Goal: Information Seeking & Learning: Check status

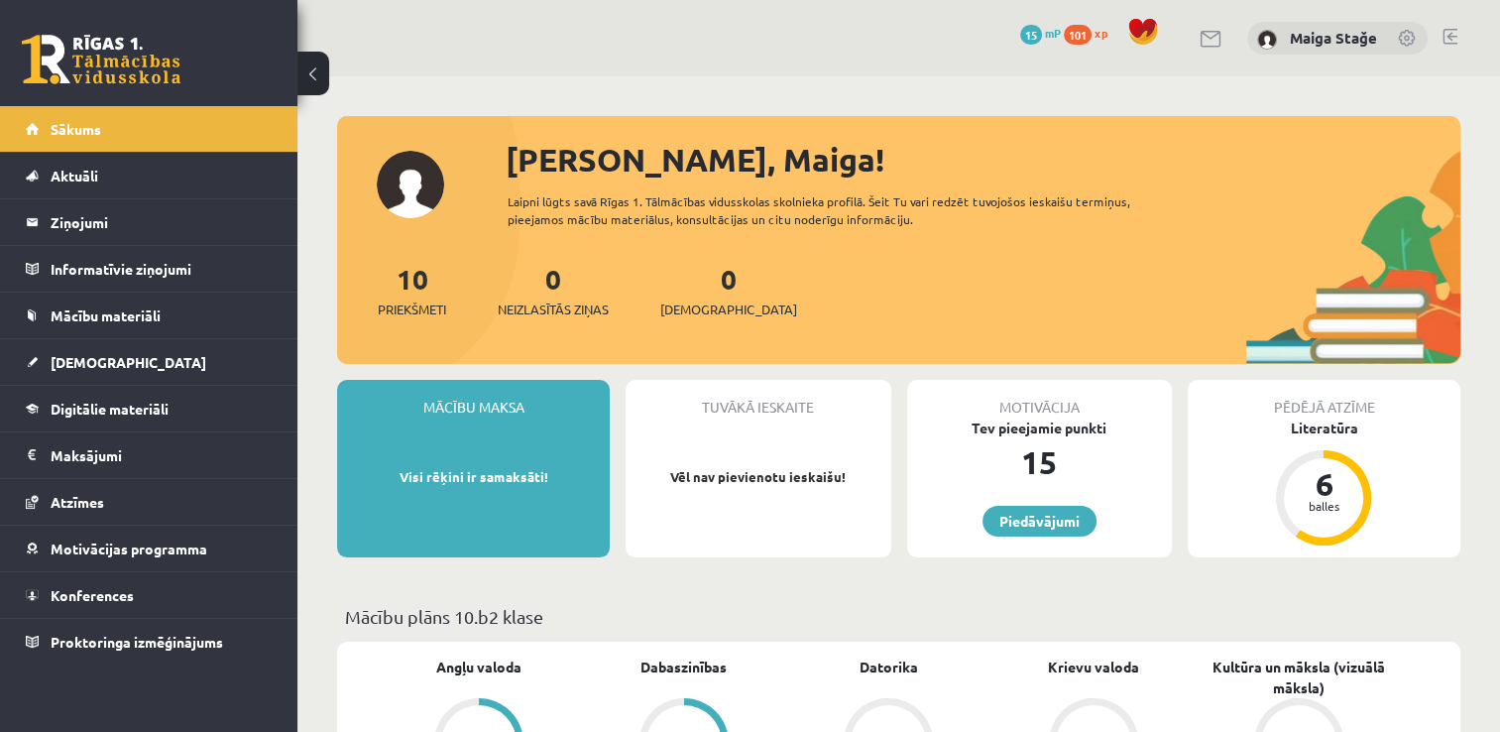
click at [779, 454] on div "Tuvākā ieskaite Vēl nav pievienotu ieskaišu!" at bounding box center [758, 468] width 265 height 177
click at [172, 368] on link "[DEMOGRAPHIC_DATA]" at bounding box center [149, 362] width 247 height 46
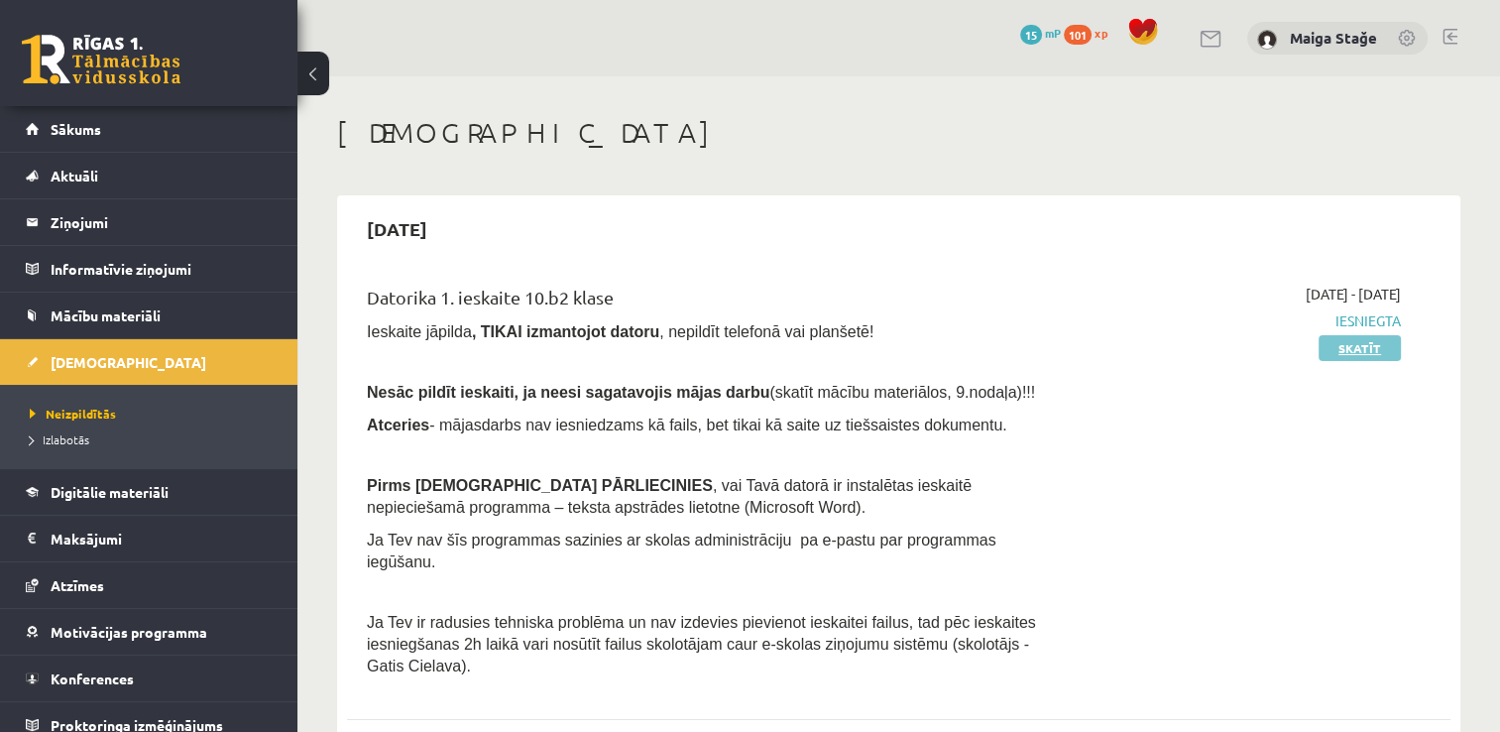
click at [1362, 338] on link "Skatīt" at bounding box center [1360, 348] width 82 height 26
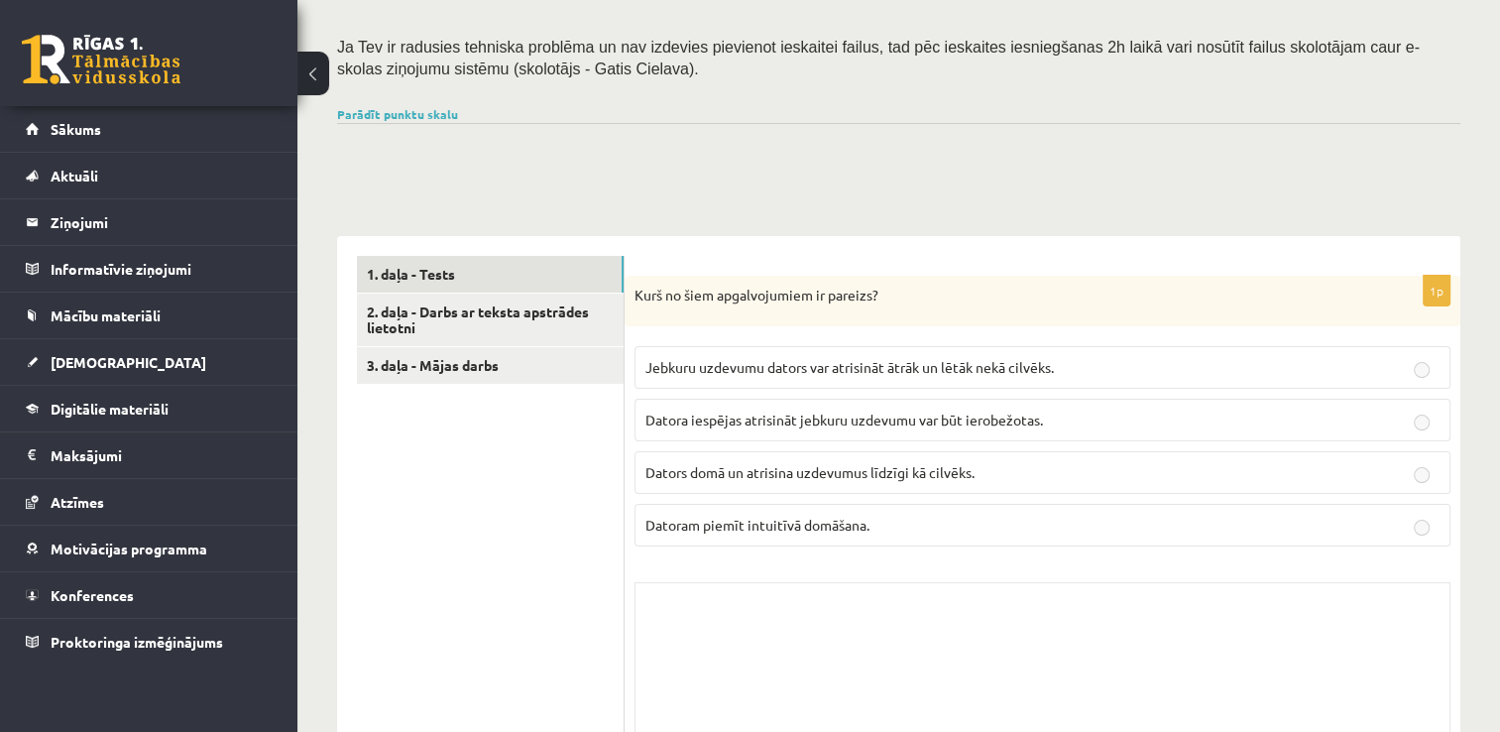
scroll to position [476, 0]
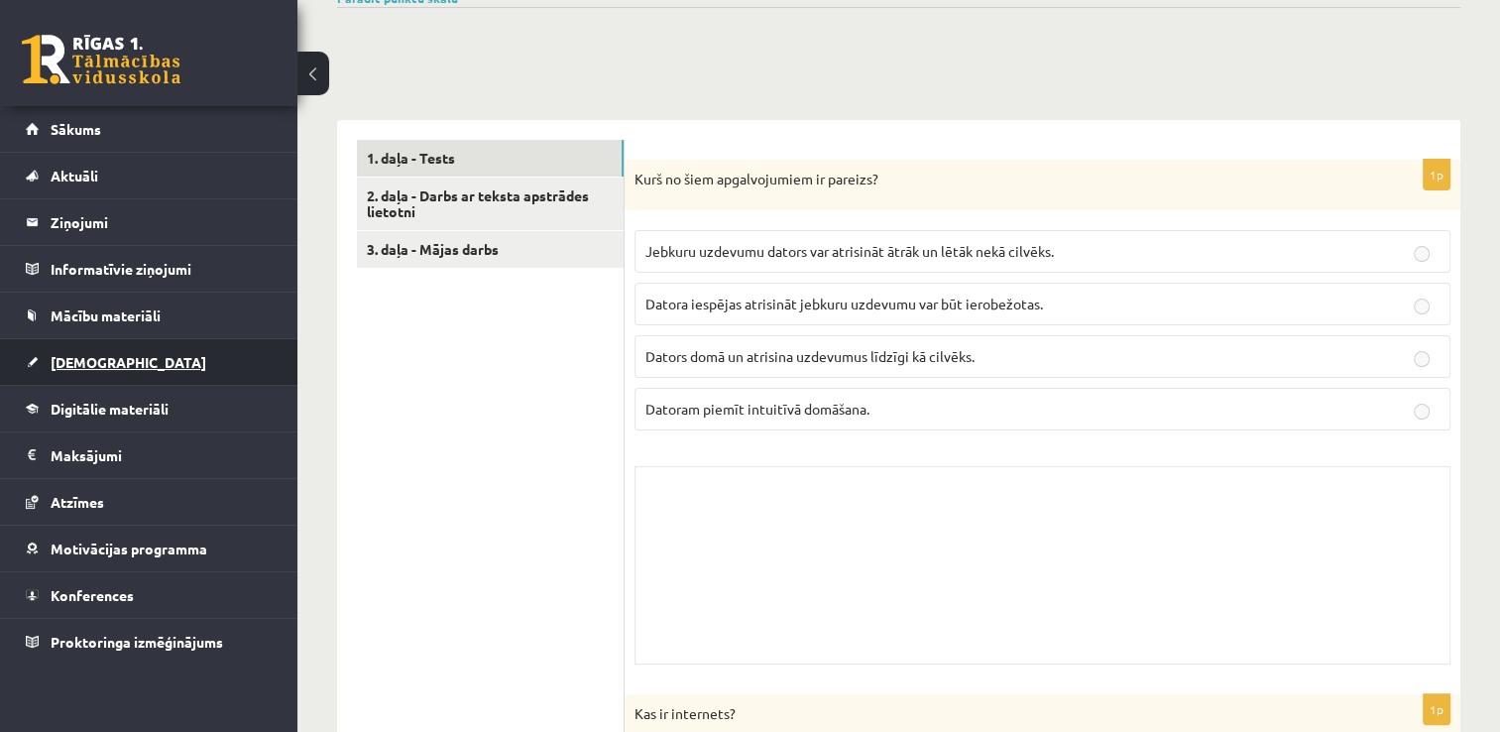
click at [157, 378] on link "[DEMOGRAPHIC_DATA]" at bounding box center [149, 362] width 247 height 46
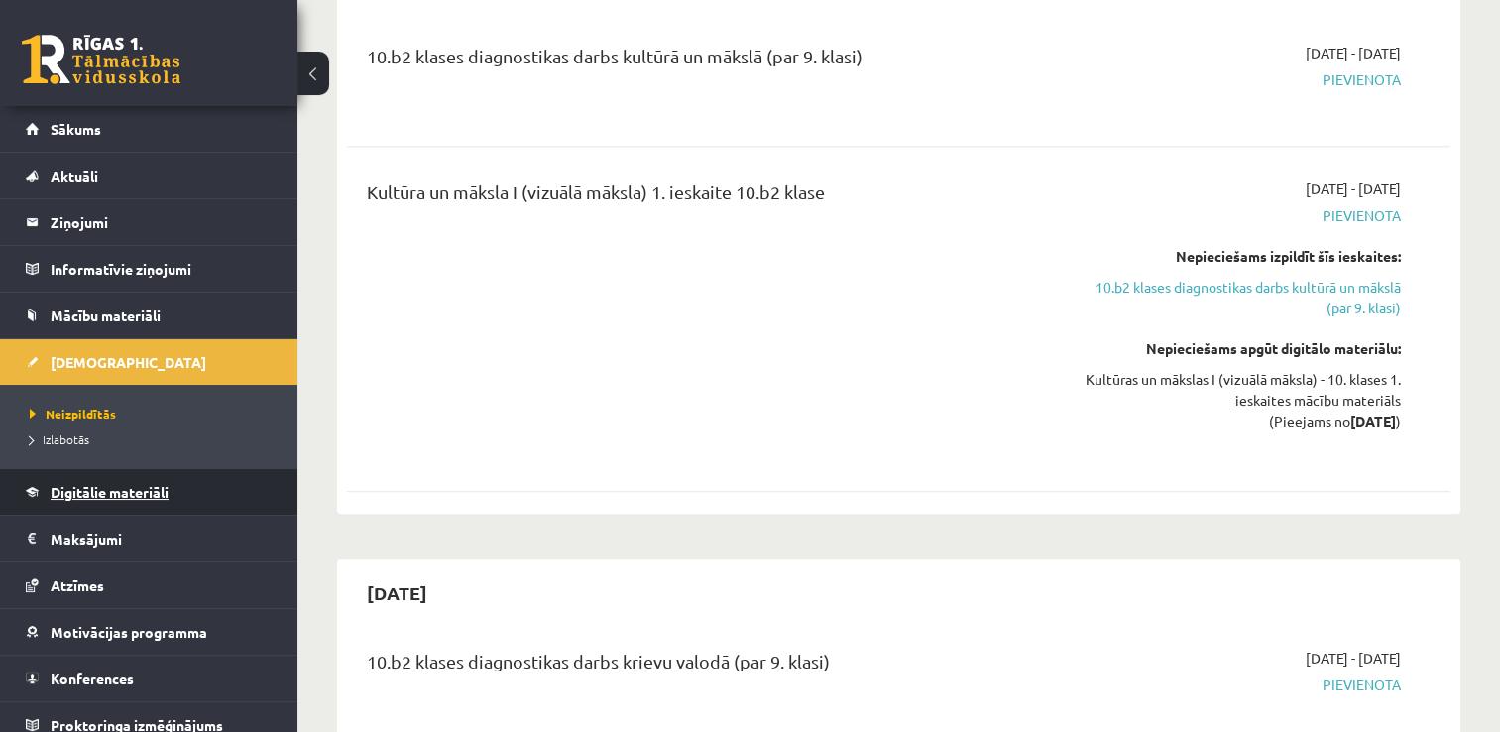
click at [155, 494] on span "Digitālie materiāli" at bounding box center [110, 492] width 118 height 18
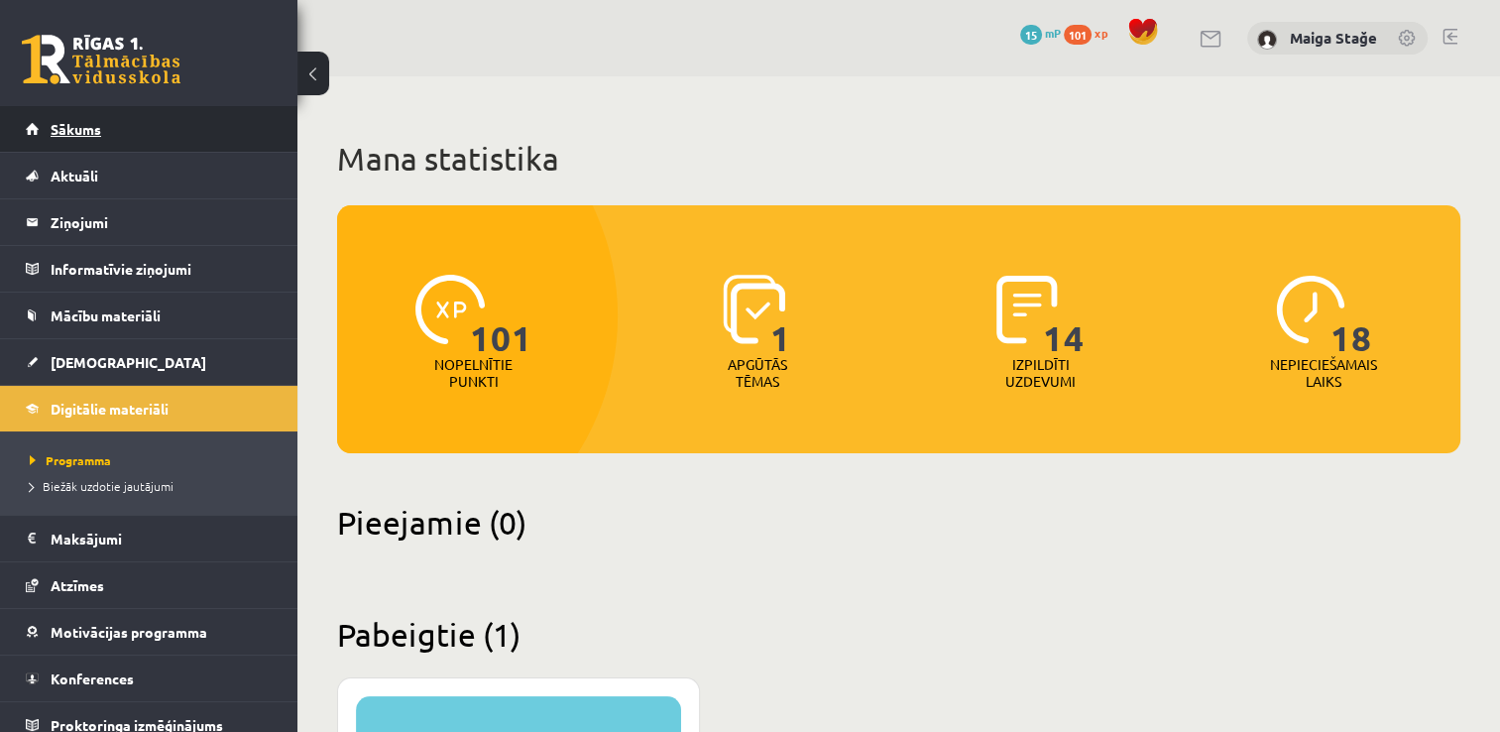
click at [173, 134] on link "Sākums" at bounding box center [149, 129] width 247 height 46
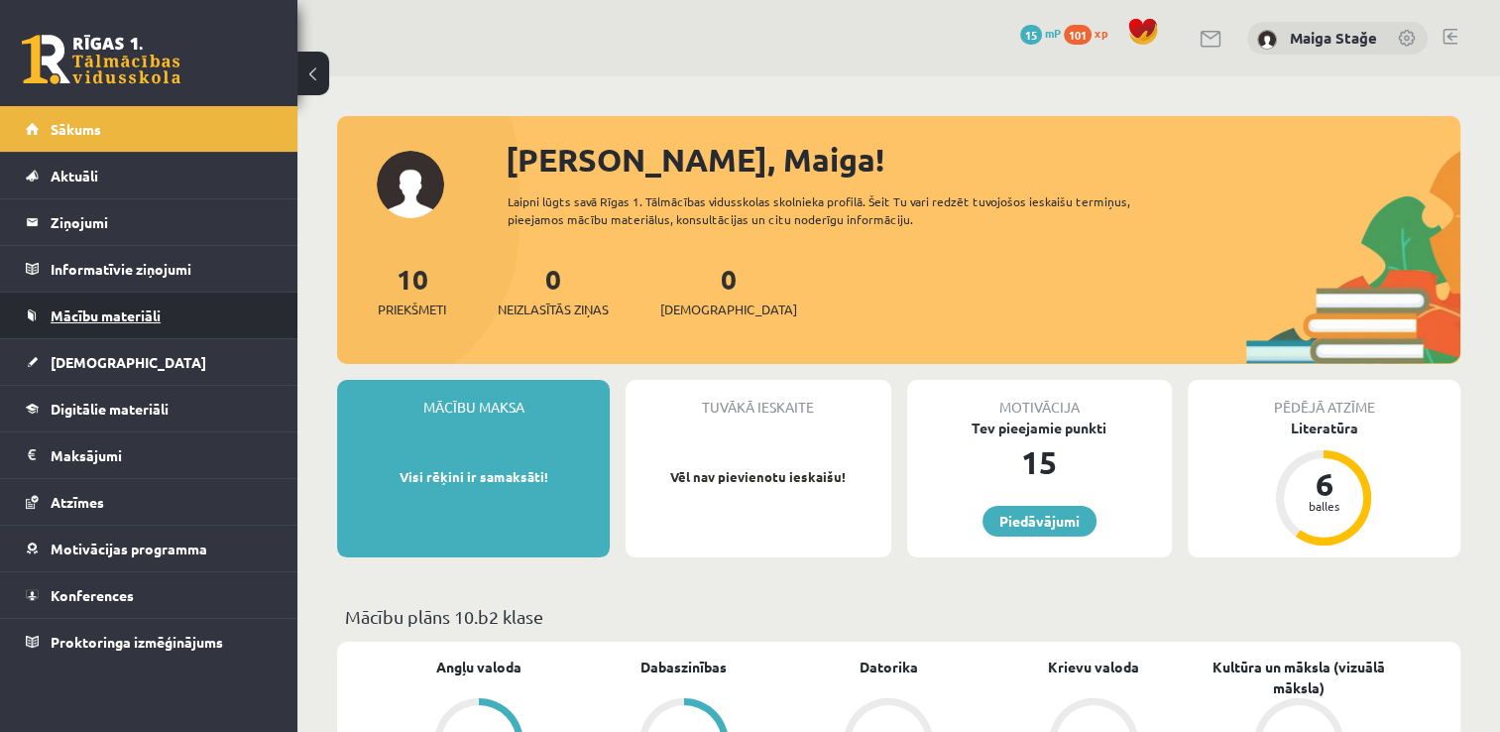
drag, startPoint x: 1505, startPoint y: 116, endPoint x: 186, endPoint y: 299, distance: 1331.3
click at [186, 299] on link "Mācību materiāli" at bounding box center [149, 315] width 247 height 46
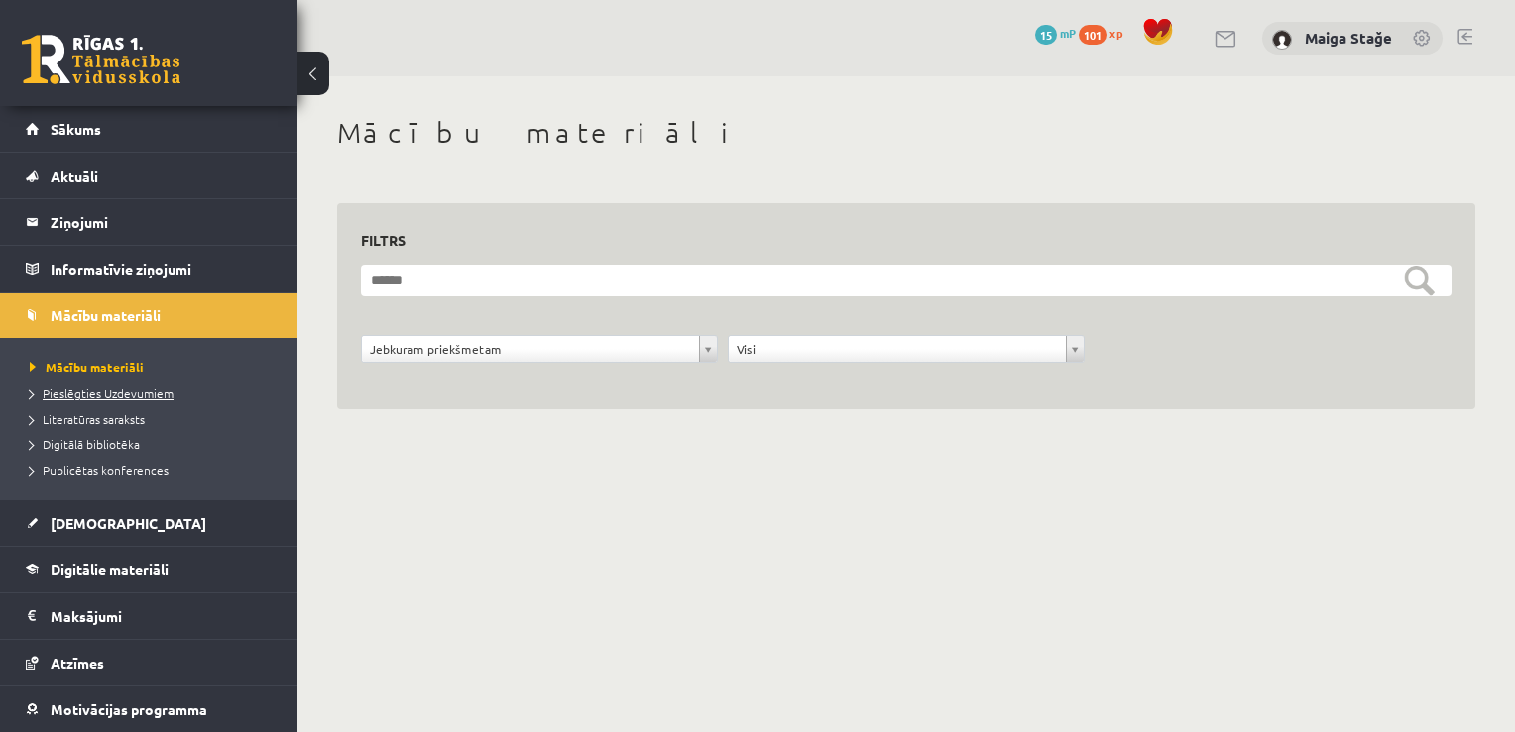
click at [131, 392] on span "Pieslēgties Uzdevumiem" at bounding box center [102, 393] width 144 height 16
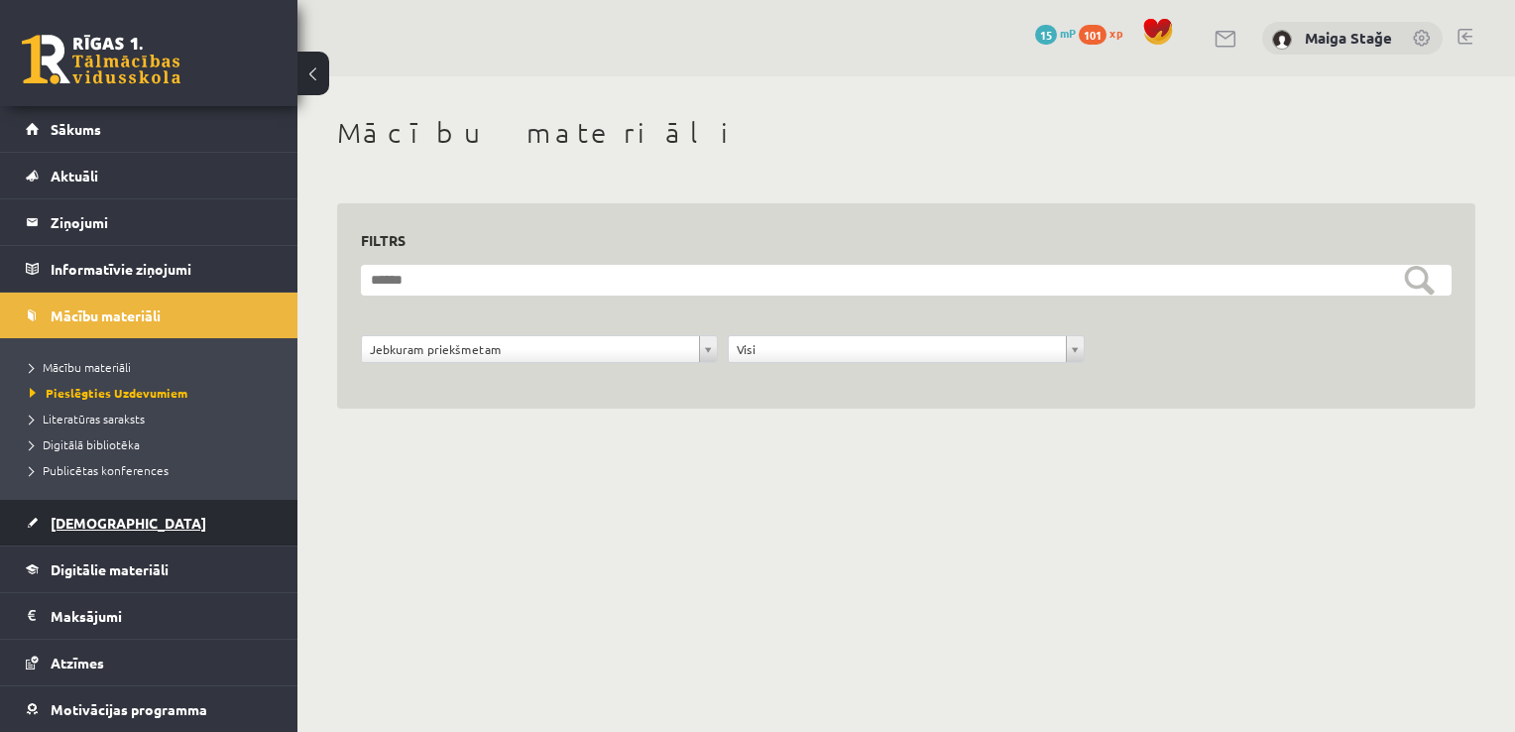
click at [79, 524] on span "[DEMOGRAPHIC_DATA]" at bounding box center [129, 523] width 156 height 18
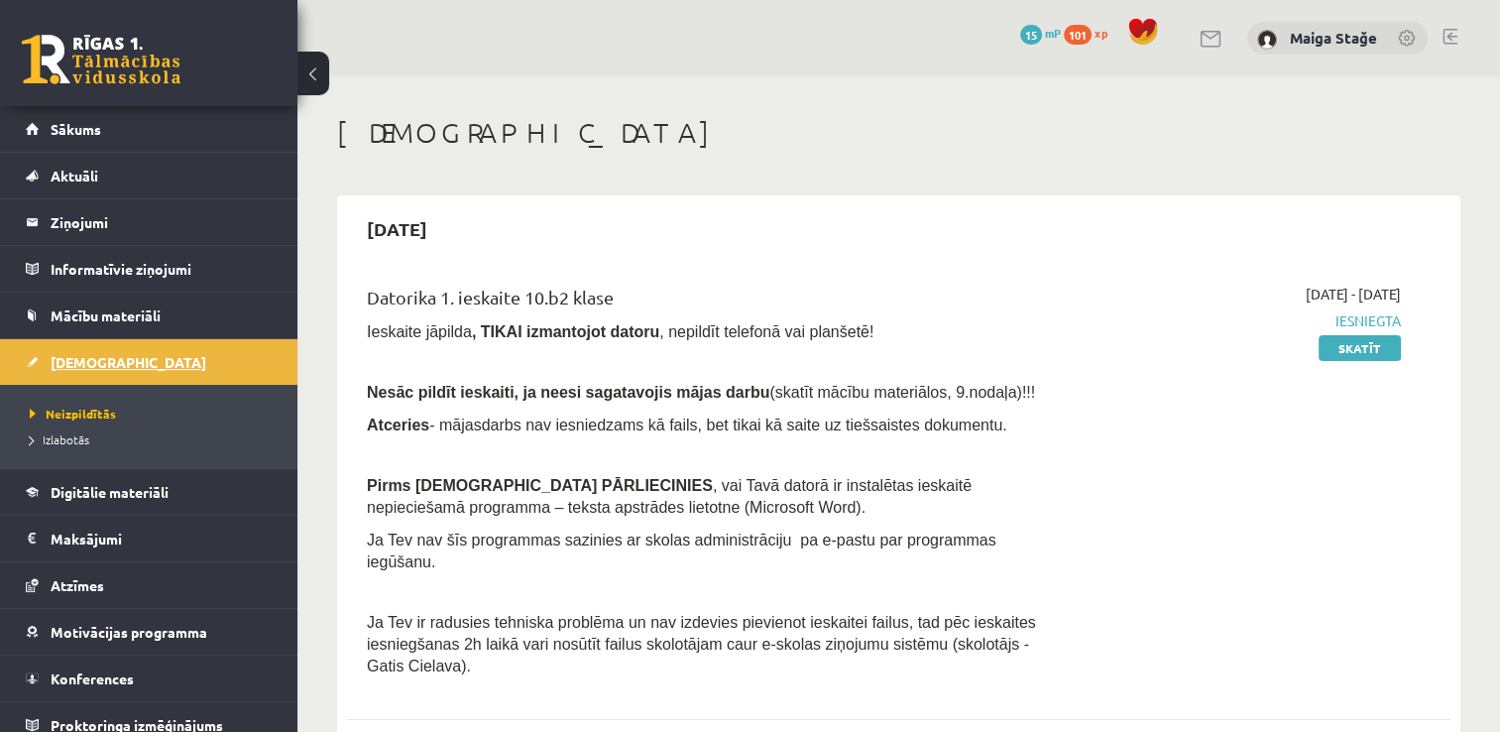
click at [159, 353] on link "[DEMOGRAPHIC_DATA]" at bounding box center [149, 362] width 247 height 46
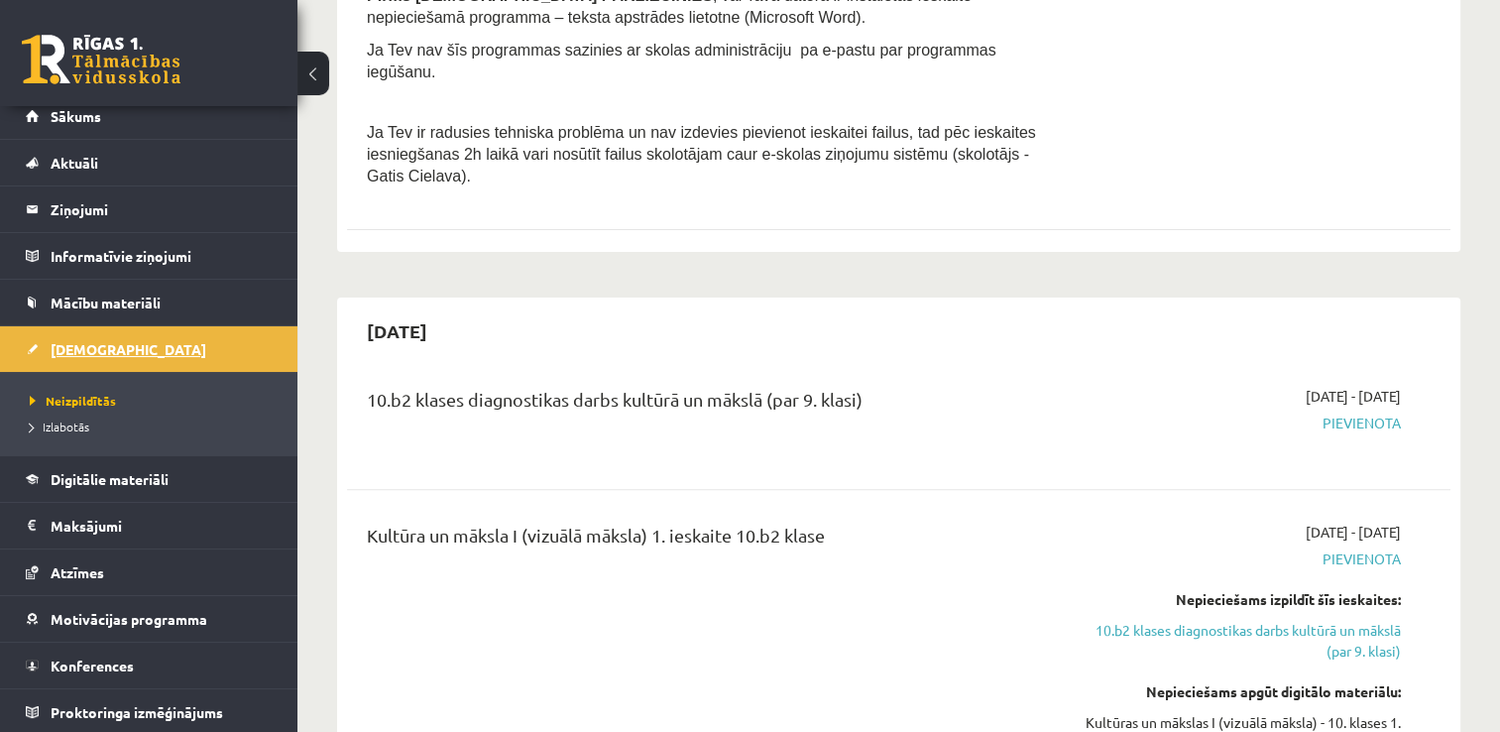
scroll to position [595, 0]
